Goal: Obtain resource: Download file/media

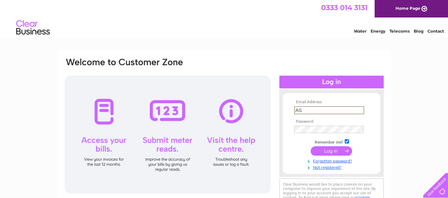
type input "A"
type input "[PERSON_NAME][EMAIL_ADDRESS][DOMAIN_NAME]"
click at [335, 153] on input "submit" at bounding box center [331, 150] width 41 height 9
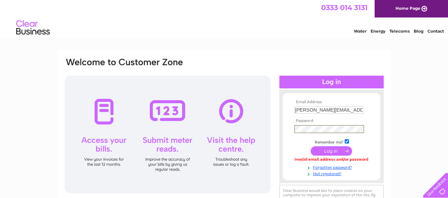
click at [321, 147] on input "submit" at bounding box center [331, 150] width 41 height 9
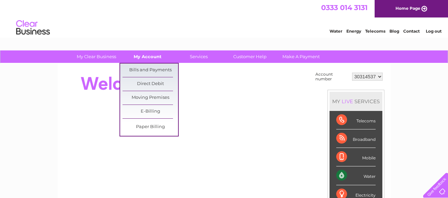
click at [149, 52] on link "My Account" at bounding box center [148, 57] width 56 height 12
click at [151, 67] on link "Bills and Payments" at bounding box center [151, 70] width 56 height 13
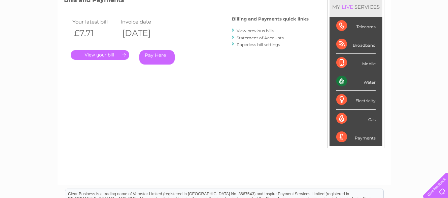
click at [263, 29] on link "View previous bills" at bounding box center [255, 30] width 37 height 5
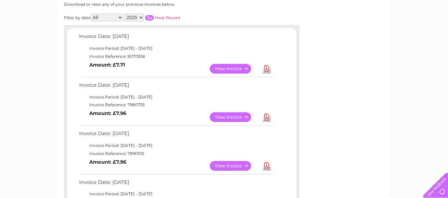
scroll to position [101, 0]
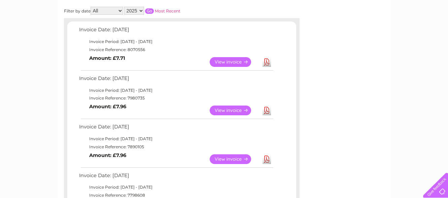
click at [266, 61] on link "Download" at bounding box center [267, 62] width 8 height 10
click at [267, 110] on link "Download" at bounding box center [267, 111] width 8 height 10
click at [269, 160] on link "Download" at bounding box center [267, 160] width 8 height 10
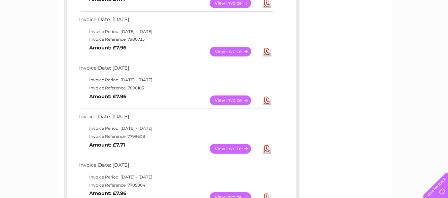
scroll to position [168, 0]
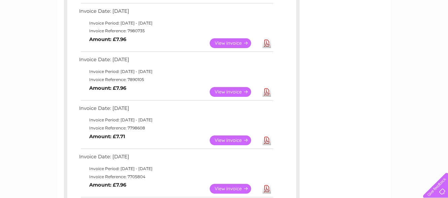
click at [266, 138] on link "Download" at bounding box center [267, 141] width 8 height 10
click at [266, 187] on link "Download" at bounding box center [267, 189] width 8 height 10
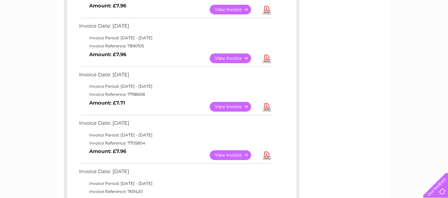
scroll to position [236, 0]
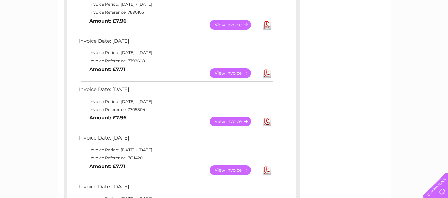
click at [267, 169] on link "Download" at bounding box center [267, 171] width 8 height 10
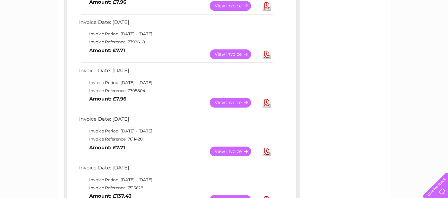
scroll to position [269, 0]
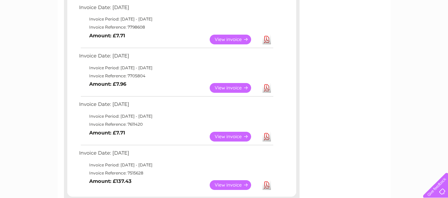
drag, startPoint x: 268, startPoint y: 184, endPoint x: 264, endPoint y: 179, distance: 6.1
click at [268, 184] on link "Download" at bounding box center [267, 186] width 8 height 10
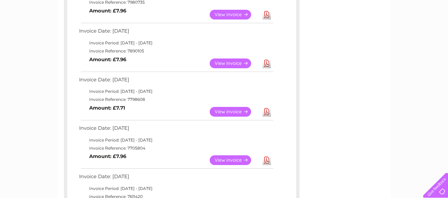
scroll to position [0, 0]
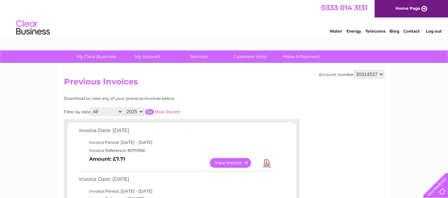
click at [434, 31] on link "Log out" at bounding box center [434, 31] width 16 height 5
